Goal: Subscribe to service/newsletter

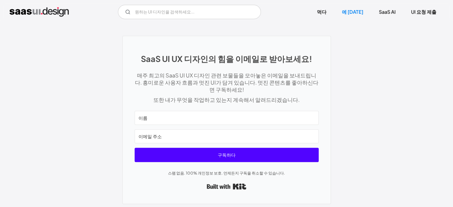
scroll to position [298, 0]
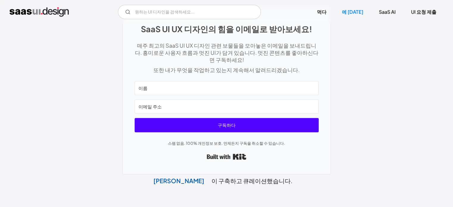
click at [238, 90] on input "이름" at bounding box center [227, 88] width 184 height 14
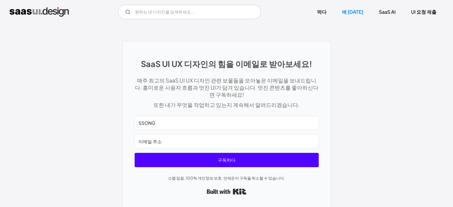
type input "SSONG"
click at [160, 136] on input "이메일 주소" at bounding box center [227, 141] width 184 height 14
type input "G"
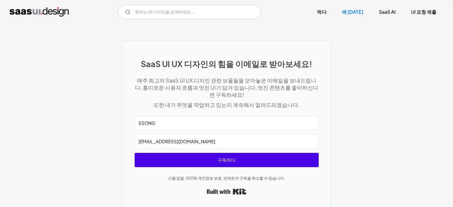
type input "ghdzhd10@naver.com"
click at [257, 159] on span "구독하다" at bounding box center [227, 160] width 184 height 14
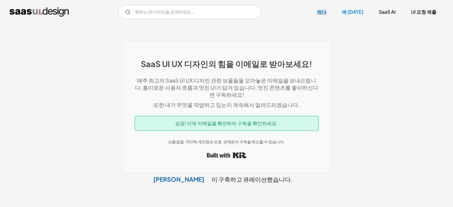
click at [326, 13] on font "먹다" at bounding box center [322, 12] width 10 height 6
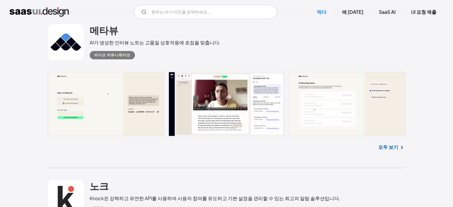
scroll to position [485, 0]
